Goal: Information Seeking & Learning: Learn about a topic

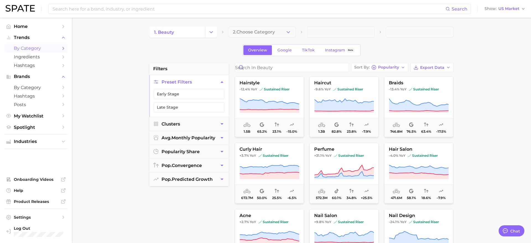
scroll to position [1078, 0]
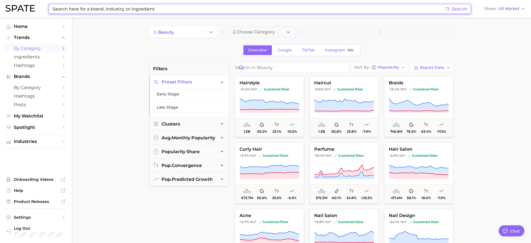
click at [264, 11] on input at bounding box center [248, 8] width 393 height 9
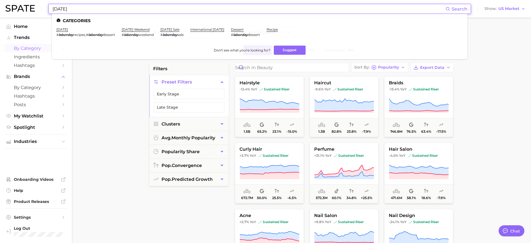
type input "[DATE]"
click at [129, 28] on link "[DATE] weekend" at bounding box center [136, 29] width 28 height 4
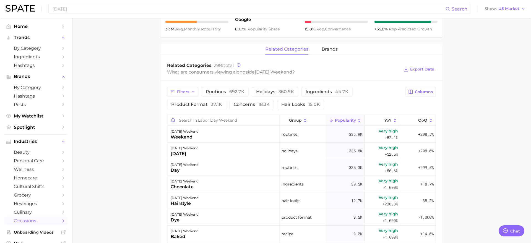
scroll to position [237, 0]
click at [251, 104] on span "concerns 18.3k" at bounding box center [252, 104] width 36 height 4
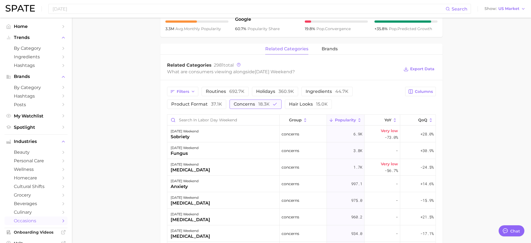
click at [252, 103] on span "concerns 18.3k" at bounding box center [252, 104] width 36 height 4
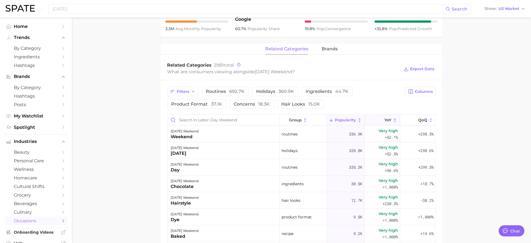
click at [387, 120] on span "YoY" at bounding box center [387, 120] width 7 height 4
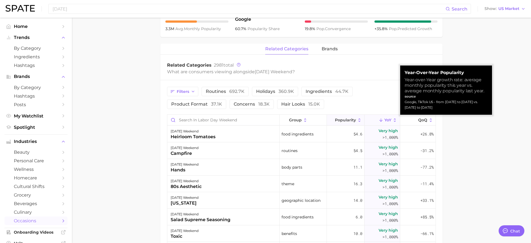
click at [345, 119] on span "Popularity" at bounding box center [345, 120] width 21 height 4
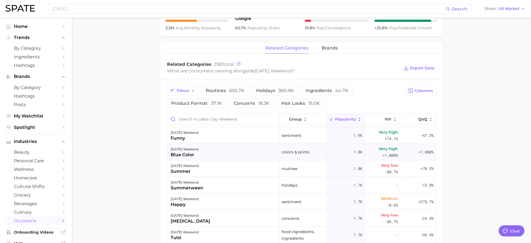
scroll to position [431, 0]
click at [112, 138] on main "1. special occasions 2. celebrations & holidays 3. weekend 4. [DATE] weekend Ov…" at bounding box center [301, 85] width 459 height 610
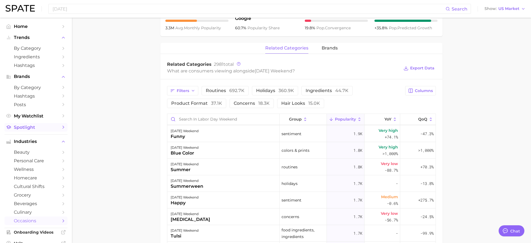
click at [37, 128] on span "Spotlight" at bounding box center [36, 127] width 44 height 5
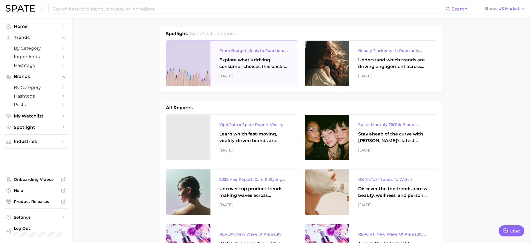
click at [230, 66] on div "Explore what’s driving consumer choices this back-to-school season From budget-…" at bounding box center [254, 63] width 70 height 13
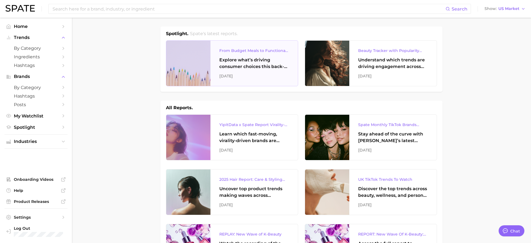
scroll to position [0, 0]
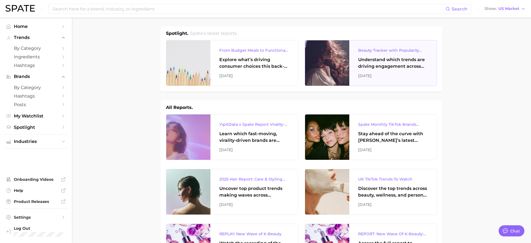
click at [384, 60] on div "Understand which trends are driving engagement across platforms in the skin, ha…" at bounding box center [393, 62] width 70 height 13
